Goal: Task Accomplishment & Management: Use online tool/utility

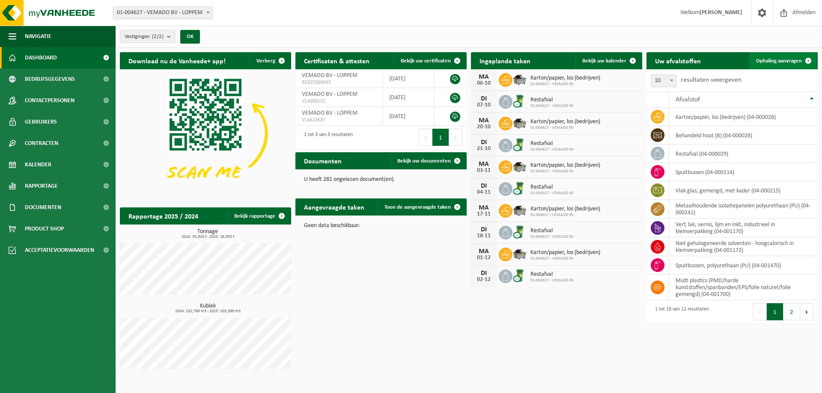
click at [773, 62] on span "Ophaling aanvragen" at bounding box center [779, 61] width 46 height 6
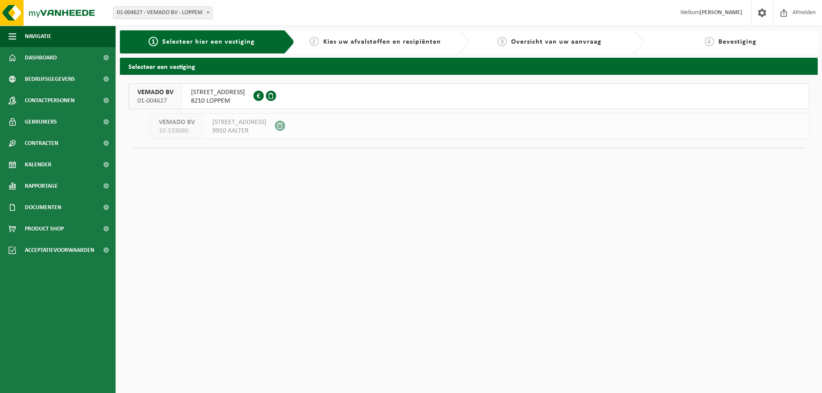
click at [236, 100] on span "8210 LOPPEM" at bounding box center [218, 101] width 54 height 9
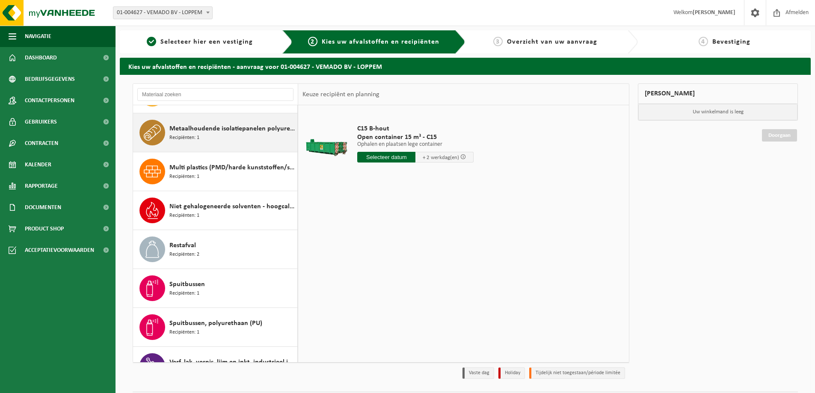
scroll to position [86, 0]
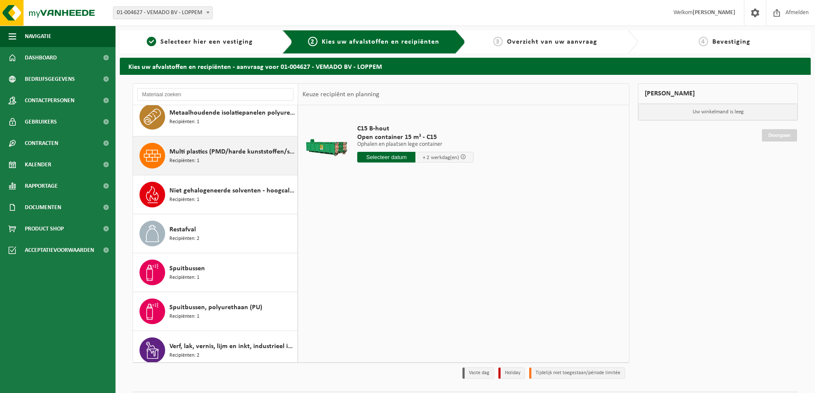
click at [226, 156] on span "Multi plastics (PMD/harde kunststoffen/spanbanden/EPS/folie naturel/folie gemen…" at bounding box center [232, 152] width 126 height 10
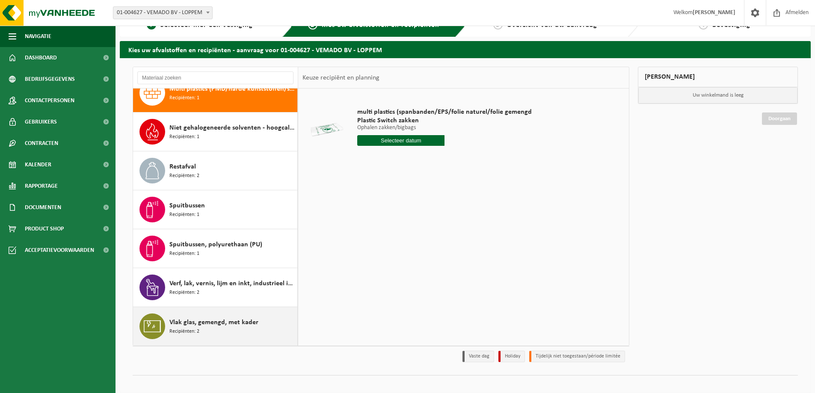
scroll to position [25, 0]
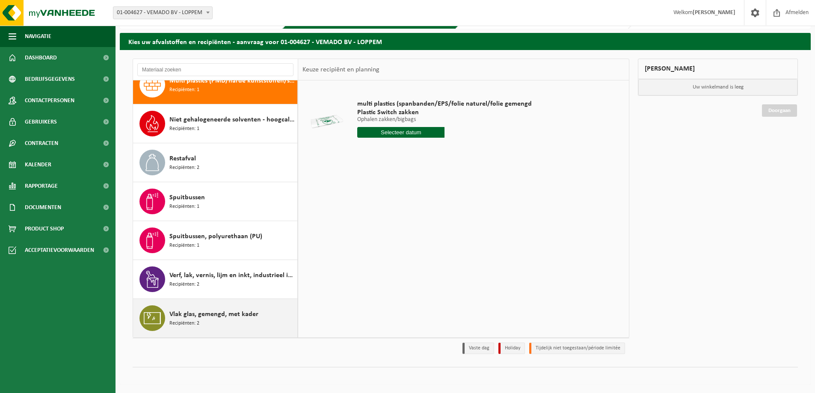
click at [204, 310] on span "Vlak glas, gemengd, met kader" at bounding box center [213, 314] width 89 height 10
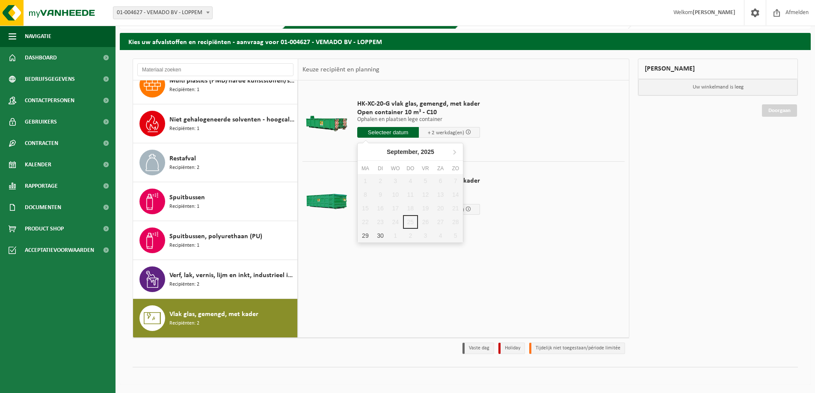
click at [399, 135] on input "text" at bounding box center [388, 132] width 62 height 11
click at [364, 237] on div "29" at bounding box center [365, 236] width 15 height 14
type input "Van 2025-09-29"
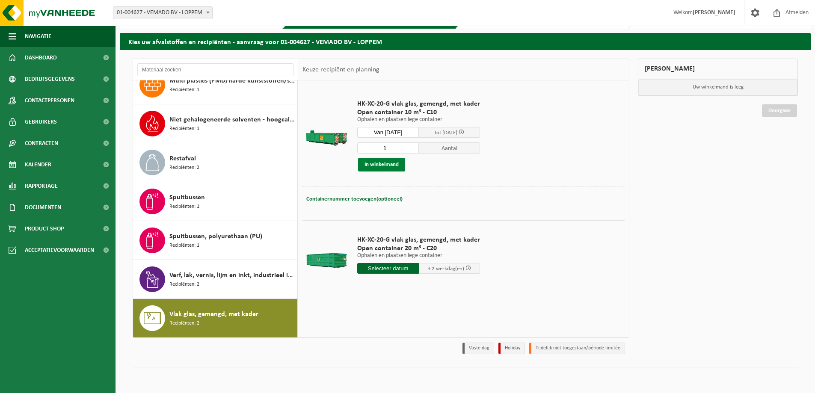
click at [389, 165] on button "In winkelmand" at bounding box center [381, 165] width 47 height 14
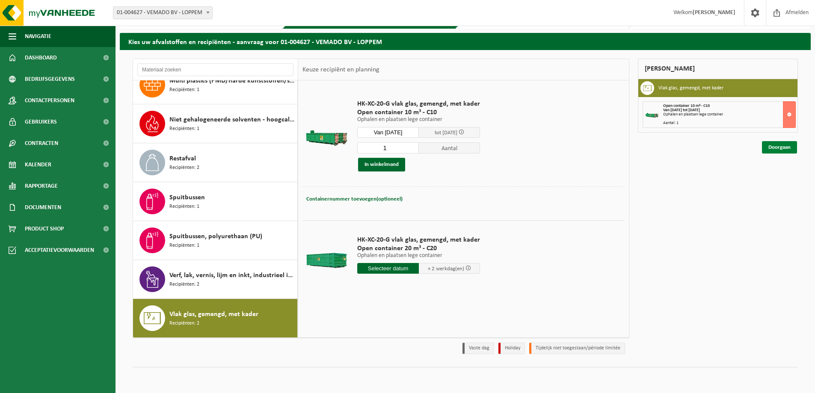
click at [779, 148] on link "Doorgaan" at bounding box center [779, 147] width 35 height 12
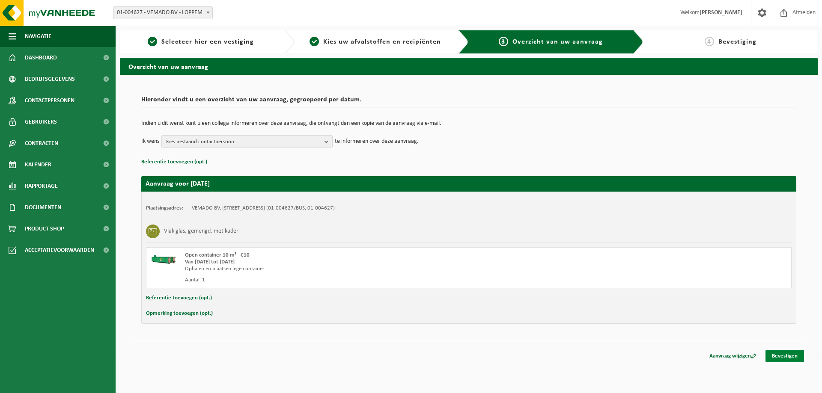
click at [785, 354] on link "Bevestigen" at bounding box center [784, 356] width 39 height 12
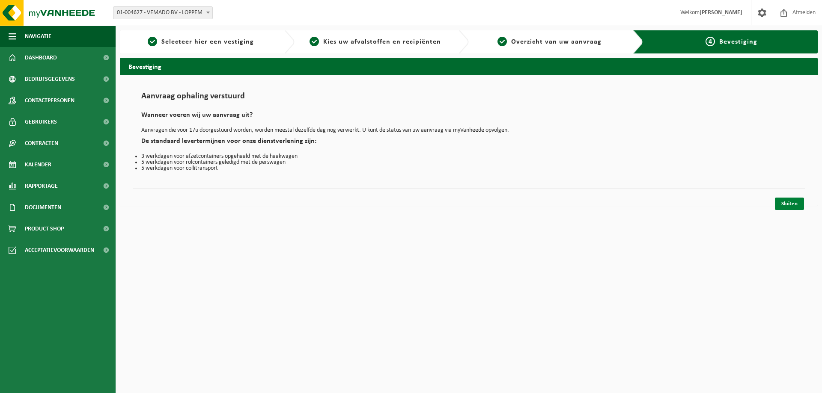
click at [793, 202] on link "Sluiten" at bounding box center [789, 204] width 29 height 12
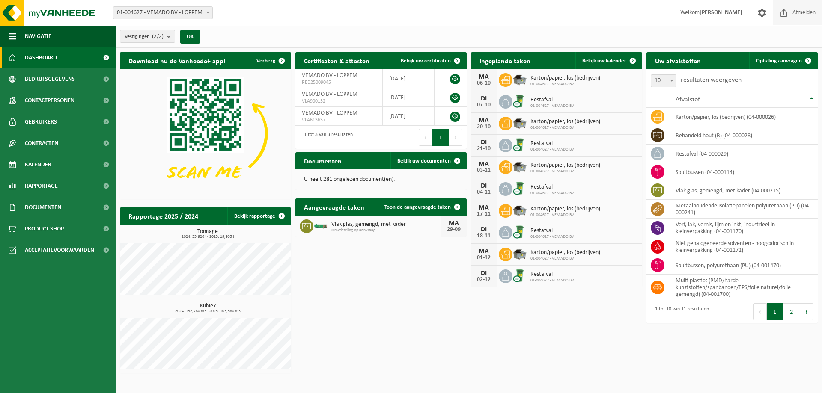
click at [807, 15] on span "Afmelden" at bounding box center [803, 12] width 27 height 25
